Goal: Task Accomplishment & Management: Complete application form

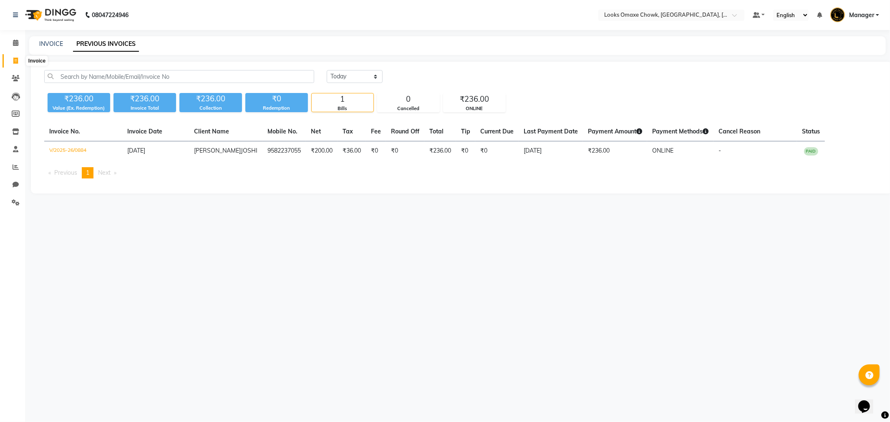
click at [15, 63] on icon at bounding box center [15, 61] width 5 height 6
select select "service"
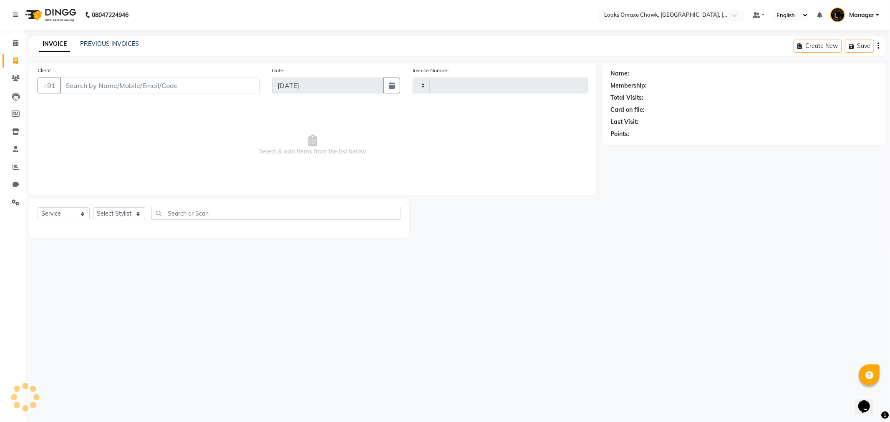
type input "0886"
select select "8121"
click at [102, 40] on link "PREVIOUS INVOICES" at bounding box center [109, 44] width 59 height 8
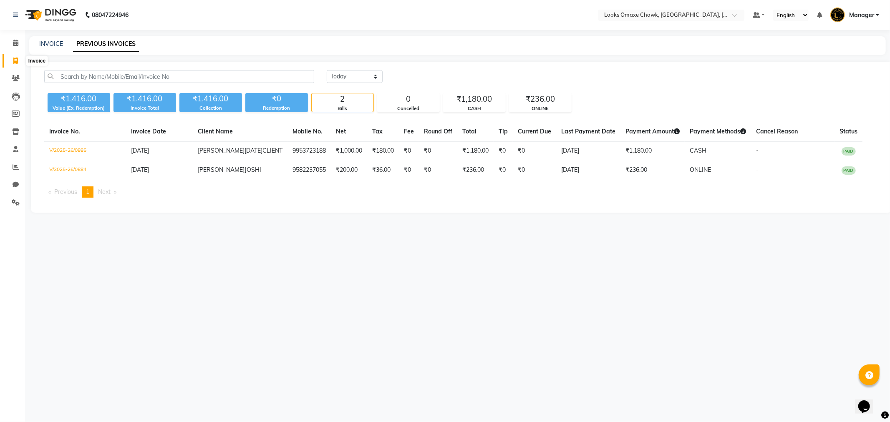
click at [18, 58] on span at bounding box center [15, 61] width 15 height 10
select select "8121"
select select "service"
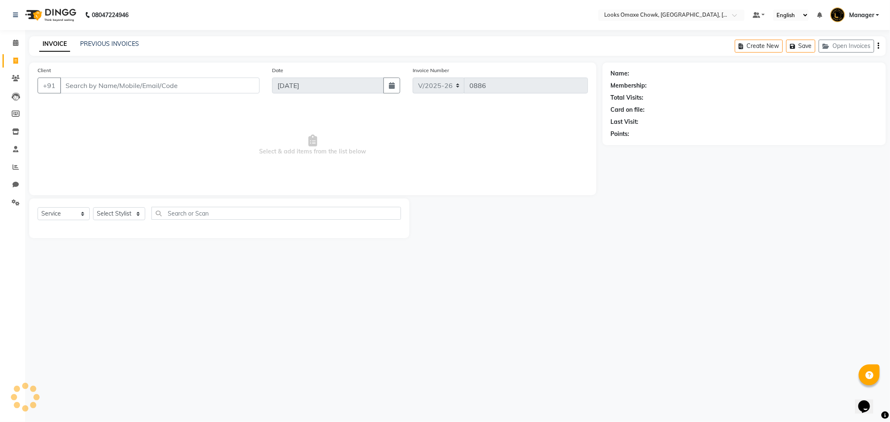
click at [102, 88] on input "Client" at bounding box center [159, 86] width 199 height 16
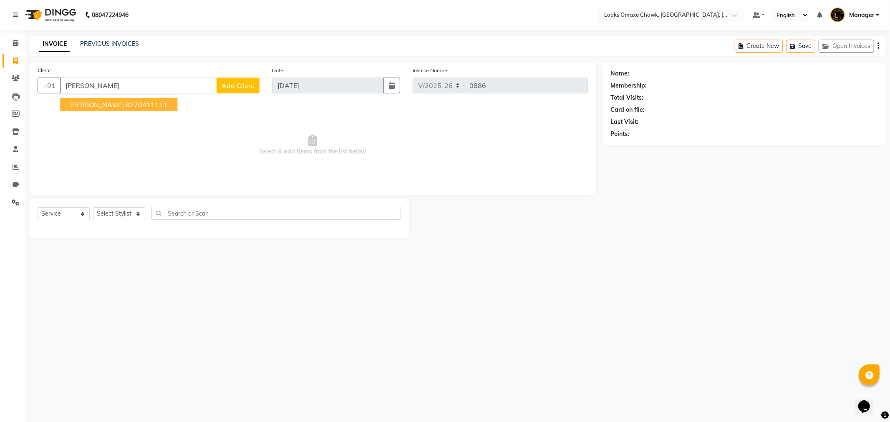
click at [143, 105] on ngb-highlight "9278411111" at bounding box center [147, 105] width 42 height 8
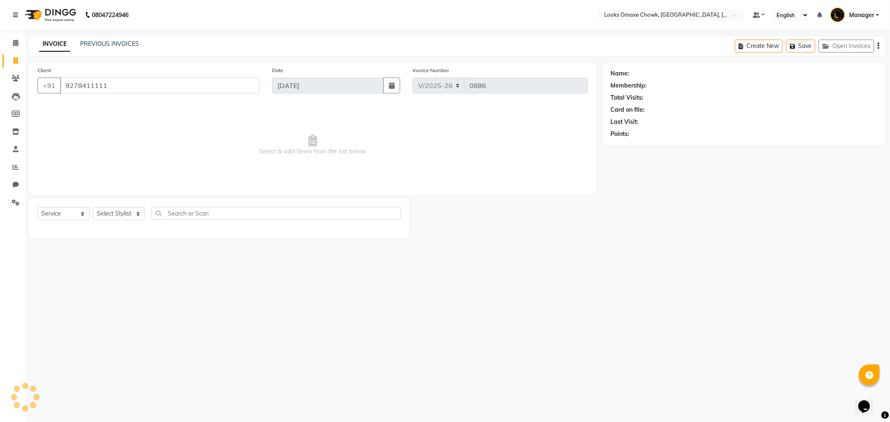
type input "9278411111"
select select "1: Object"
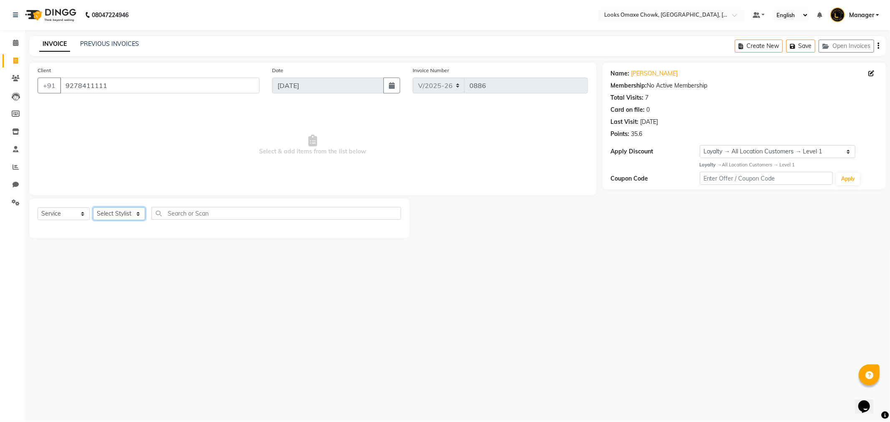
click at [139, 218] on select "Select Stylist [PERSON_NAME] [PERSON_NAME] [PERSON_NAME] Counter_Sales Manager …" at bounding box center [119, 213] width 52 height 13
select select "75645"
click at [93, 208] on select "Select Stylist [PERSON_NAME] [PERSON_NAME] [PERSON_NAME] Counter_Sales Manager …" at bounding box center [119, 213] width 52 height 13
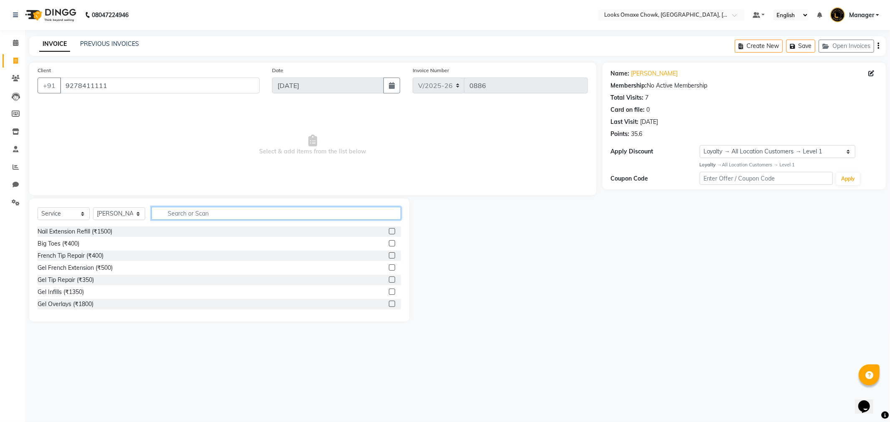
click at [199, 213] on input "text" at bounding box center [276, 213] width 250 height 13
type input "[PERSON_NAME]"
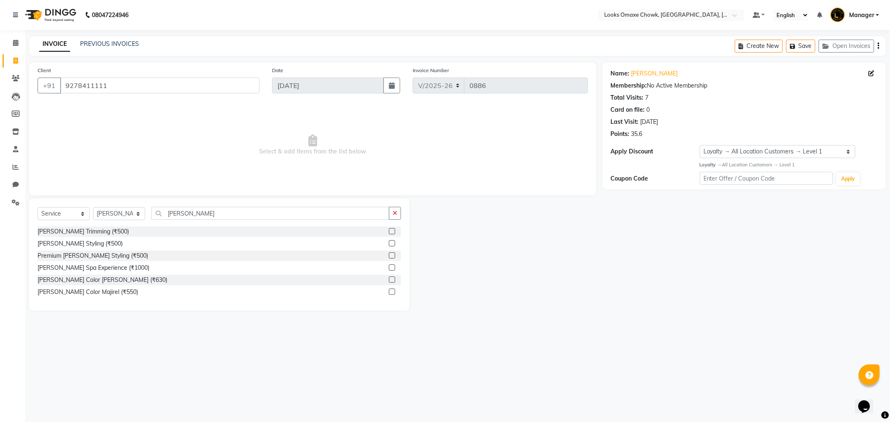
click at [391, 232] on label at bounding box center [392, 231] width 6 height 6
click at [391, 232] on input "checkbox" at bounding box center [391, 231] width 5 height 5
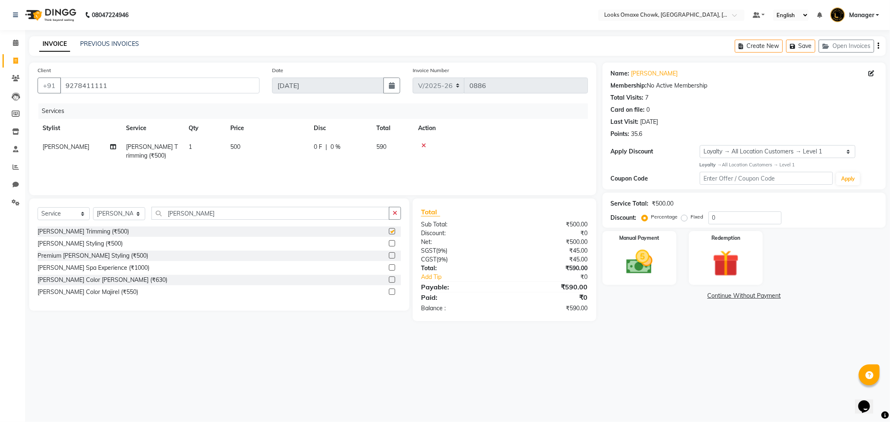
checkbox input "false"
click at [241, 149] on td "500" at bounding box center [266, 152] width 83 height 28
select select "75645"
click at [293, 151] on input "500" at bounding box center [306, 149] width 73 height 13
type input "5"
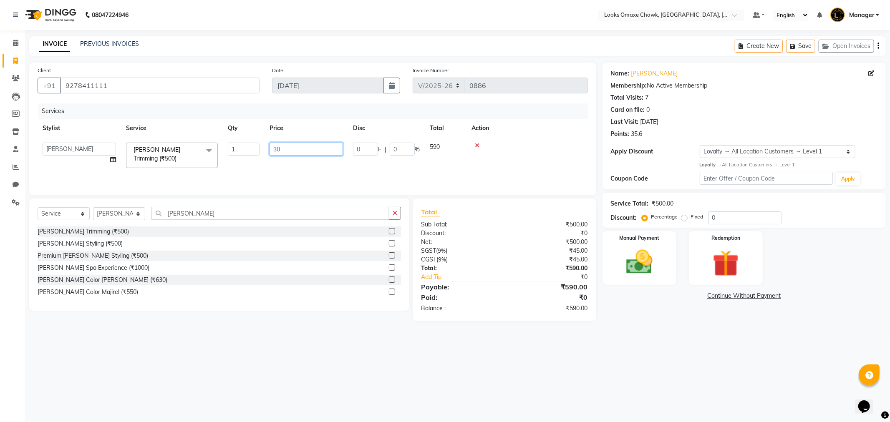
type input "300"
click at [365, 168] on div "Services Stylist Service Qty Price Disc Total Action Aditya_mrg [PERSON_NAME] […" at bounding box center [313, 145] width 550 height 83
click at [731, 215] on input "0" at bounding box center [745, 218] width 73 height 13
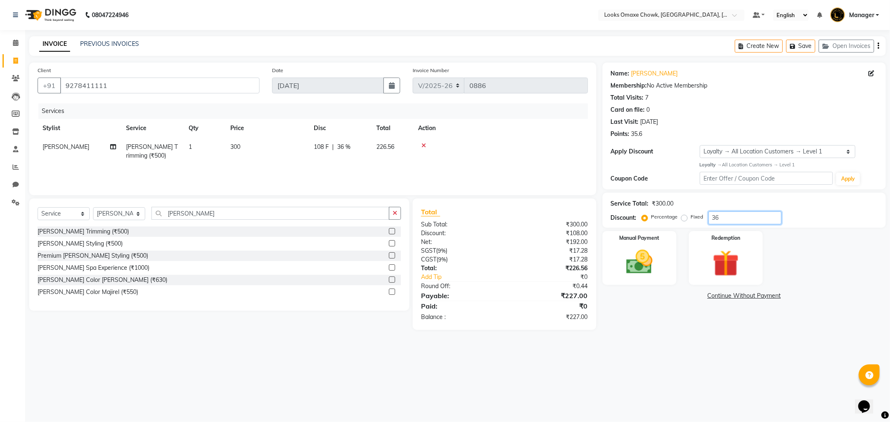
type input "36"
click at [259, 149] on td "300" at bounding box center [266, 152] width 83 height 28
select select "75645"
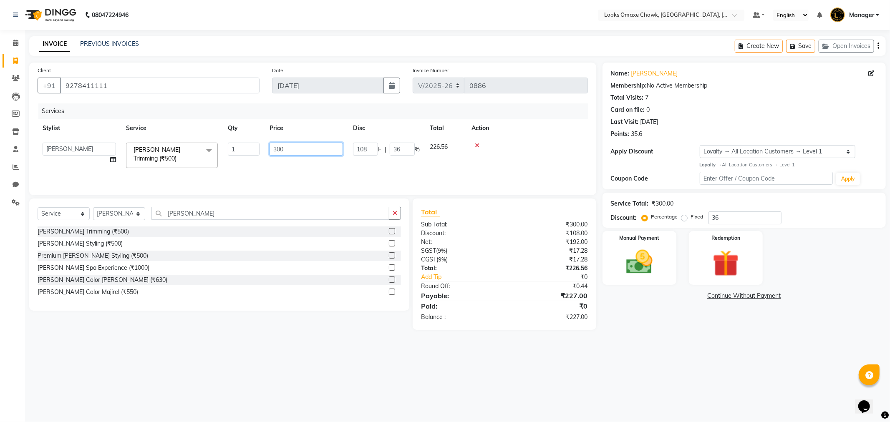
click at [293, 151] on input "300" at bounding box center [306, 149] width 73 height 13
type input "310"
click at [654, 328] on div "Name: [PERSON_NAME] Membership: No Active Membership Total Visits: 7 Card on fi…" at bounding box center [748, 197] width 290 height 268
drag, startPoint x: 252, startPoint y: 147, endPoint x: 269, endPoint y: 145, distance: 16.4
click at [254, 147] on td "310" at bounding box center [266, 152] width 83 height 28
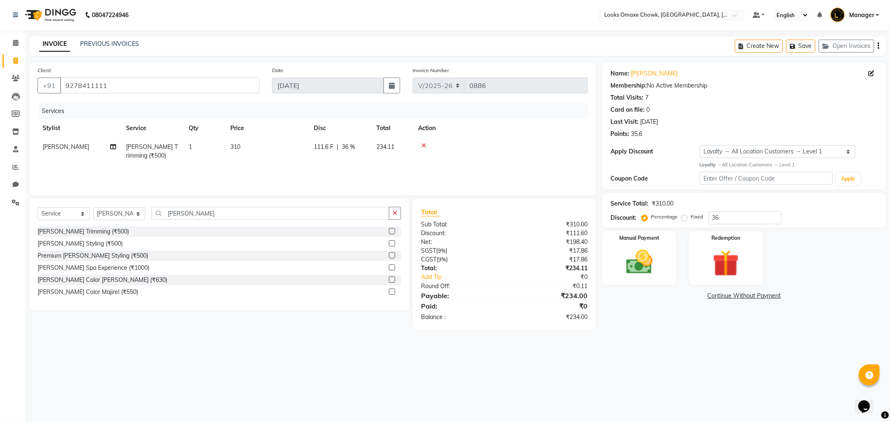
select select "75645"
click at [295, 146] on input "310" at bounding box center [306, 149] width 73 height 13
type input "308"
click at [690, 341] on main "INVOICE PREVIOUS INVOICES Create New Save Open Invoices Client [PHONE_NUMBER] D…" at bounding box center [457, 189] width 865 height 306
click at [263, 149] on td "308" at bounding box center [266, 152] width 83 height 28
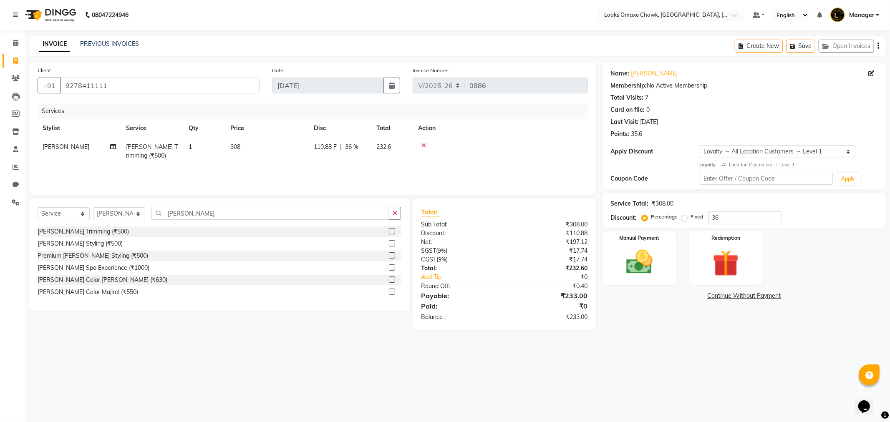
select select "75645"
click at [298, 149] on input "308" at bounding box center [306, 149] width 73 height 13
type input "305"
click at [747, 374] on div "08047224946 Select Location × Looks Omaxe Chowk, [GEOGRAPHIC_DATA], [GEOGRAPHIC…" at bounding box center [445, 211] width 890 height 422
click at [648, 264] on img at bounding box center [639, 263] width 45 height 32
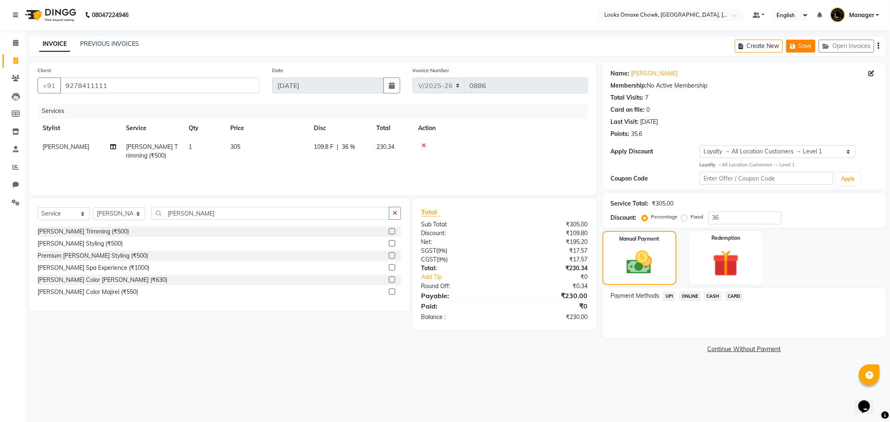
click at [810, 48] on button "Save" at bounding box center [800, 46] width 29 height 13
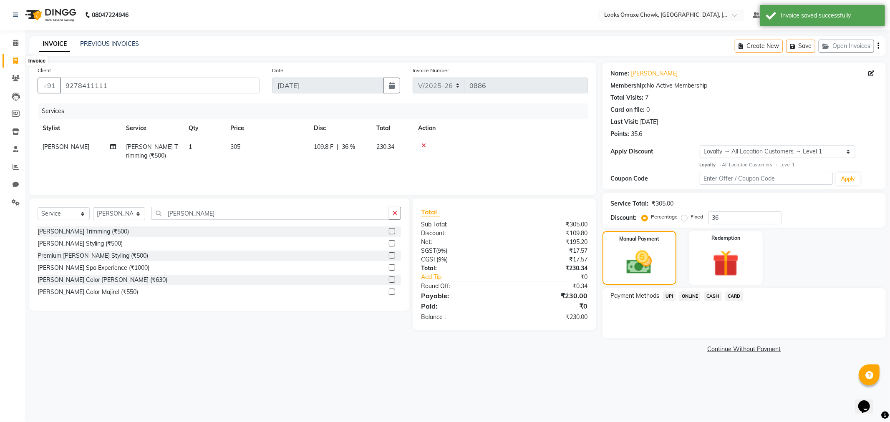
click at [17, 59] on icon at bounding box center [15, 61] width 5 height 6
select select "8121"
select select "service"
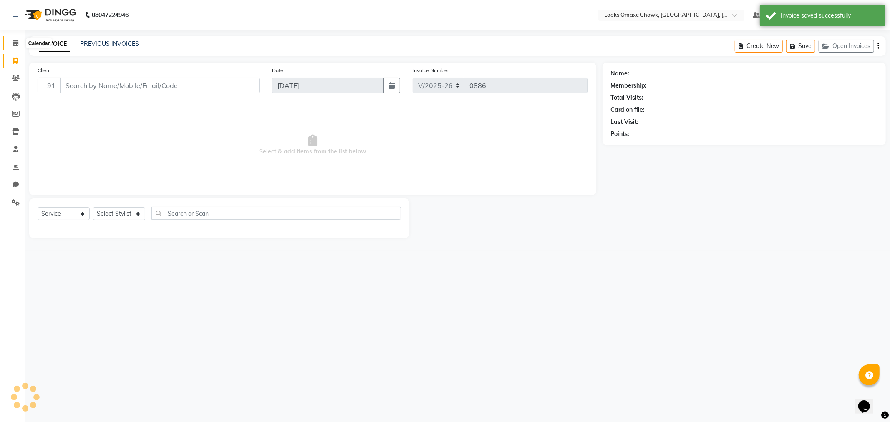
click at [18, 43] on icon at bounding box center [15, 43] width 5 height 6
